Goal: Task Accomplishment & Management: Manage account settings

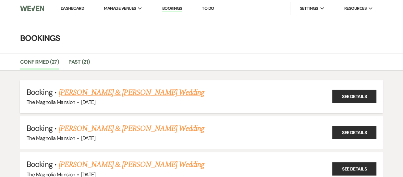
click at [114, 92] on link "[PERSON_NAME] & [PERSON_NAME] Wedding" at bounding box center [131, 93] width 145 height 12
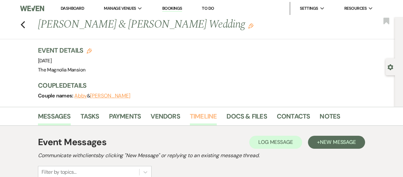
click at [205, 118] on link "Timeline" at bounding box center [203, 118] width 27 height 14
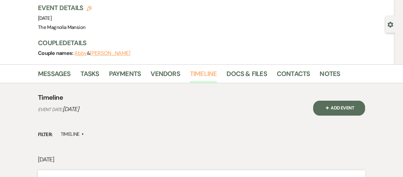
scroll to position [43, 0]
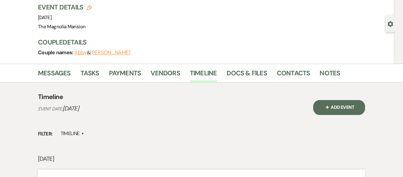
click at [56, 107] on span "Event Date:" at bounding box center [50, 109] width 25 height 6
click at [247, 69] on link "Docs & Files" at bounding box center [246, 75] width 40 height 14
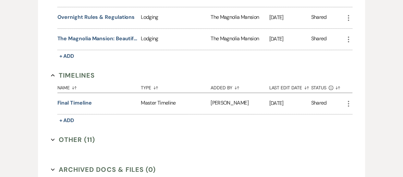
scroll to position [810, 0]
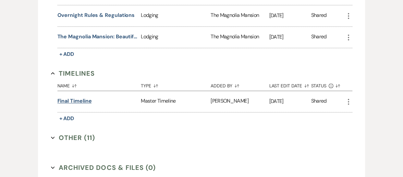
click at [68, 98] on button "Final Timeline" at bounding box center [74, 101] width 34 height 8
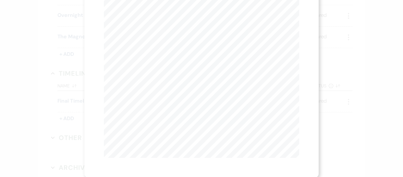
scroll to position [0, 0]
click at [170, 23] on button "Next Next" at bounding box center [167, 23] width 17 height 5
